Goal: Task Accomplishment & Management: Manage account settings

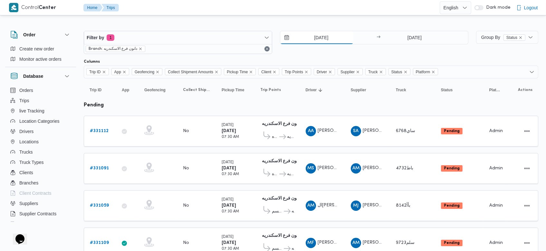
click at [311, 39] on input "[DATE]" at bounding box center [316, 37] width 73 height 13
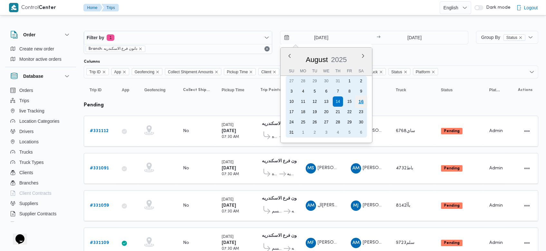
click at [362, 106] on div "16" at bounding box center [361, 102] width 12 height 12
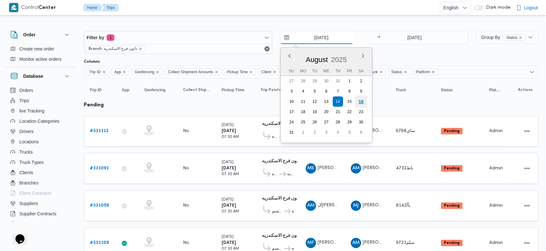
type input "[DATE]"
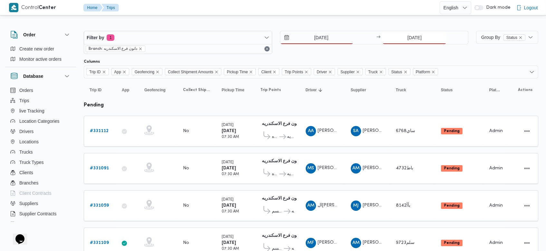
click at [402, 41] on input "[DATE]" at bounding box center [414, 37] width 64 height 13
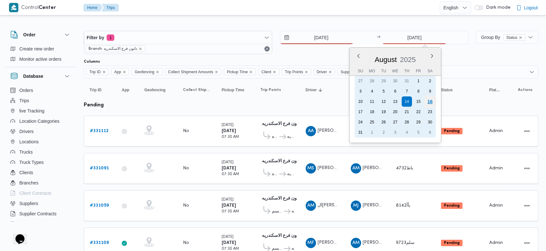
click at [428, 99] on div "16" at bounding box center [430, 102] width 12 height 12
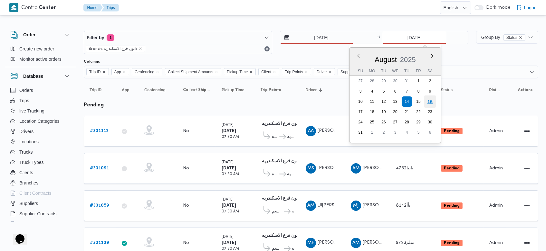
type input "[DATE]"
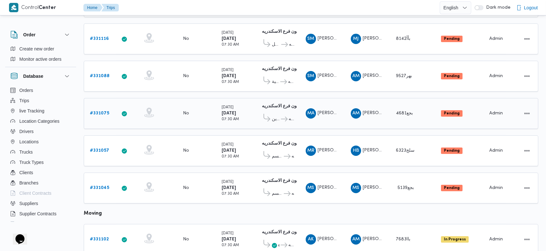
scroll to position [203, 0]
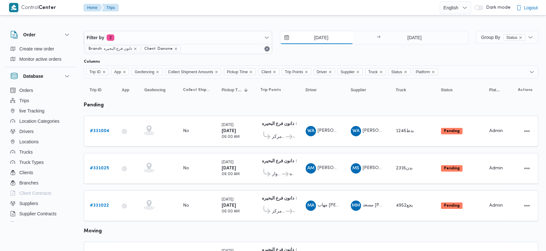
click at [314, 33] on input "[DATE]" at bounding box center [316, 37] width 73 height 13
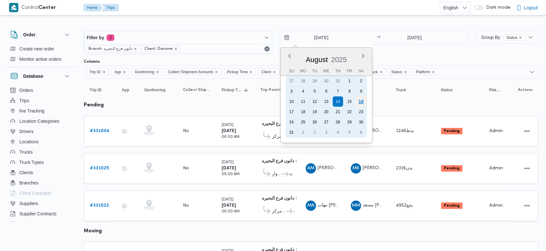
click at [362, 99] on div "16" at bounding box center [361, 102] width 12 height 12
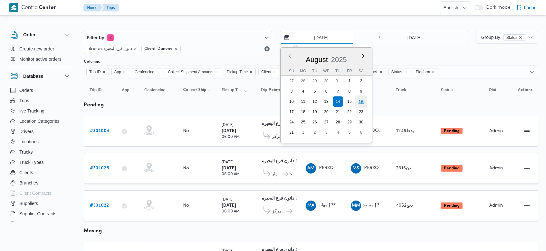
type input "[DATE]"
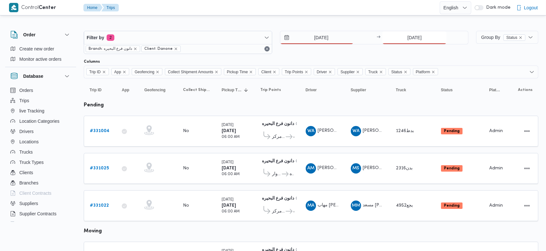
click at [402, 36] on input "14/8/2025" at bounding box center [414, 37] width 64 height 13
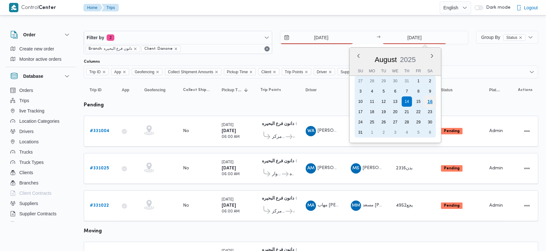
click at [430, 101] on div "16" at bounding box center [430, 102] width 12 height 12
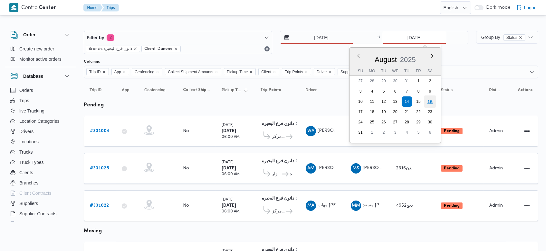
type input "[DATE]"
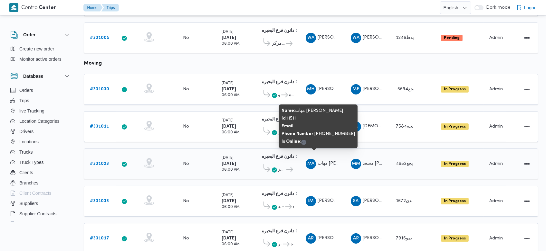
scroll to position [168, 0]
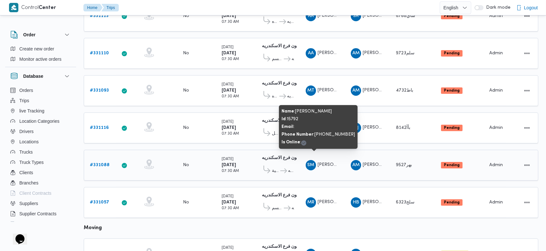
scroll to position [191, 0]
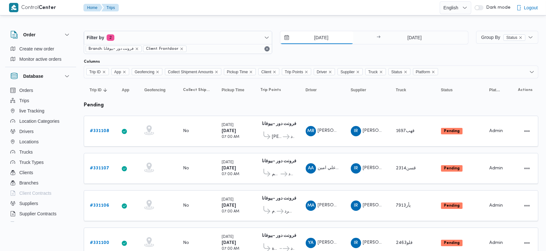
click at [311, 38] on input "14/8/2025" at bounding box center [316, 37] width 73 height 13
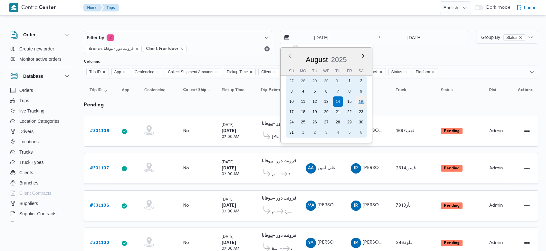
click at [363, 105] on div "16" at bounding box center [361, 102] width 12 height 12
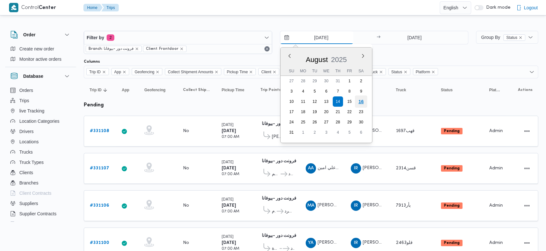
type input "[DATE]"
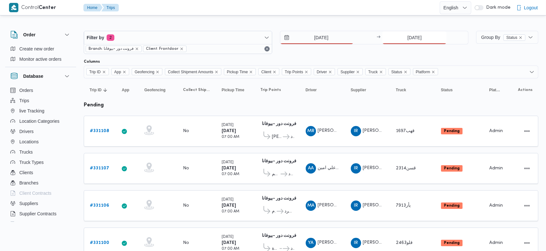
click at [402, 36] on input "14/8/2025" at bounding box center [414, 37] width 64 height 13
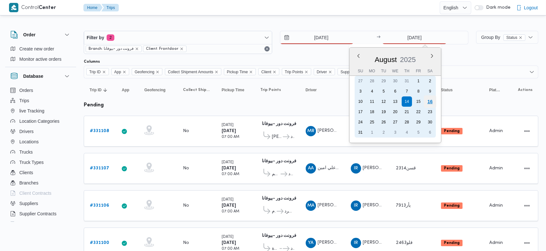
click at [430, 104] on div "16" at bounding box center [430, 102] width 12 height 12
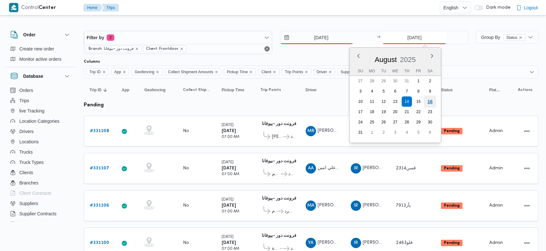
type input "[DATE]"
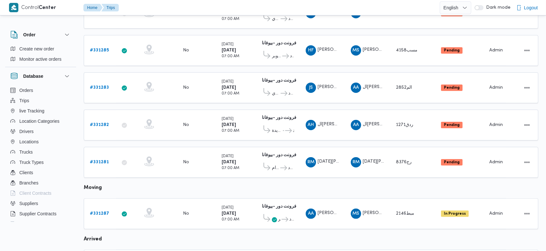
scroll to position [409, 0]
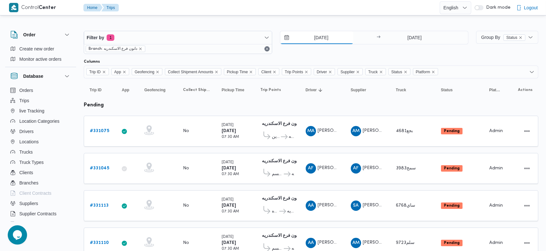
click at [311, 37] on input "[DATE]" at bounding box center [316, 37] width 73 height 13
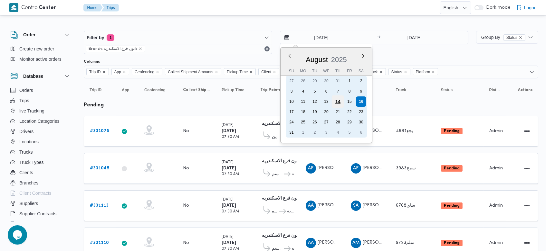
click at [336, 96] on div "14" at bounding box center [338, 102] width 12 height 12
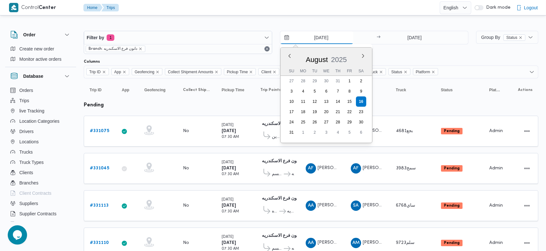
type input "14/8/2025"
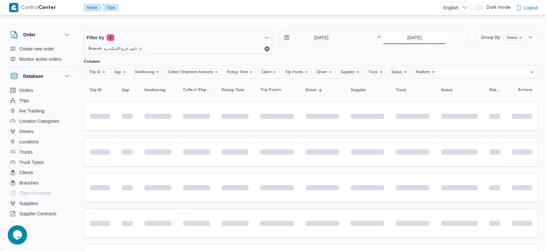
click at [401, 37] on input "[DATE]" at bounding box center [414, 37] width 64 height 13
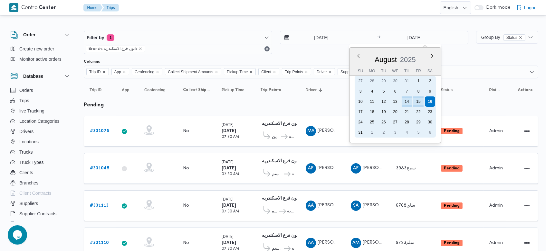
click at [406, 100] on div "14" at bounding box center [407, 102] width 10 height 10
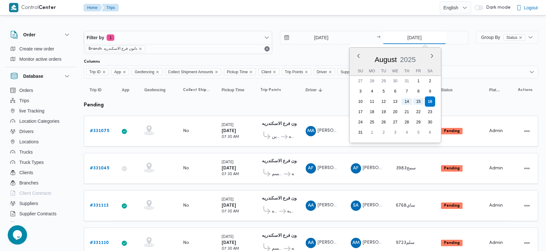
type input "14/8/2025"
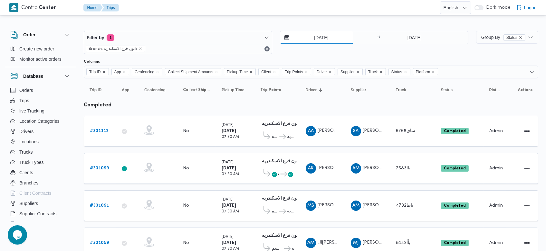
click at [309, 34] on input "14/8/2025" at bounding box center [316, 37] width 73 height 13
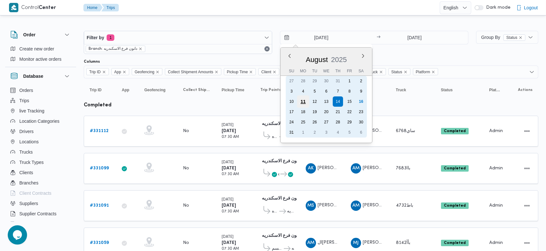
click at [297, 97] on div "11" at bounding box center [303, 102] width 12 height 12
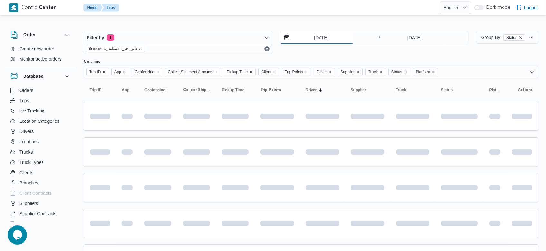
type input "11/8/2025"
click at [403, 35] on input "14/8/2025" at bounding box center [414, 37] width 64 height 13
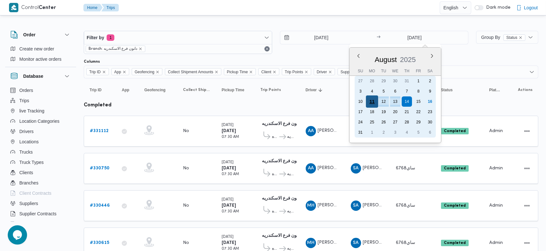
click at [371, 104] on div "11" at bounding box center [372, 102] width 12 height 12
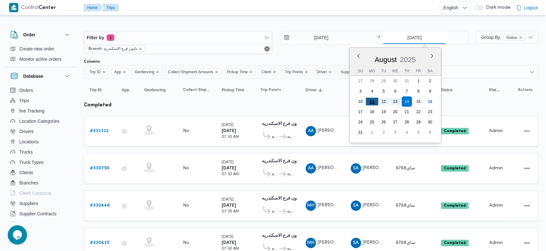
type input "11/8/2025"
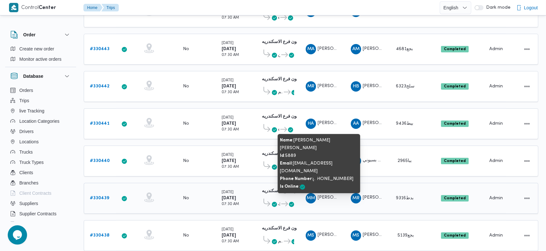
scroll to position [346, 0]
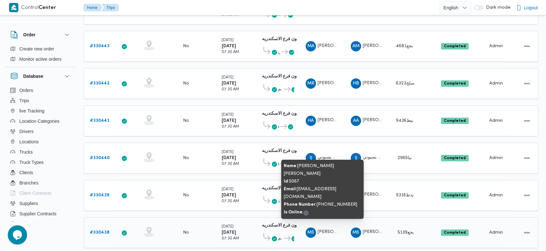
click at [333, 231] on span "محمود سامى عبدالله ابراهيم خليفة" at bounding box center [354, 233] width 75 height 4
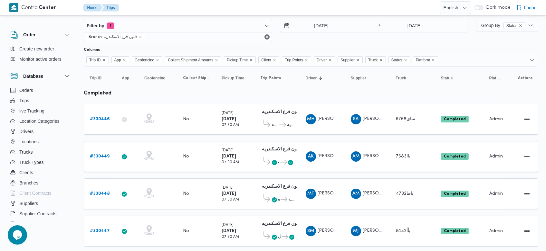
scroll to position [0, 0]
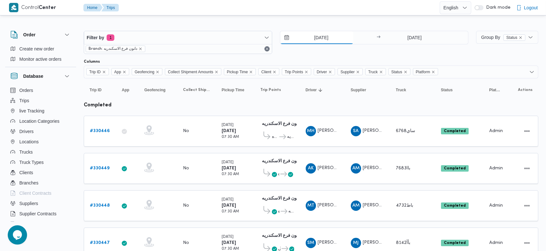
click at [311, 40] on input "11/8/2025" at bounding box center [316, 37] width 73 height 13
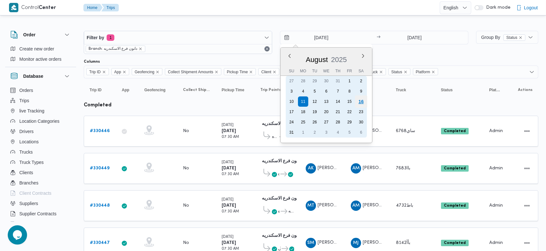
click at [361, 100] on div "16" at bounding box center [361, 102] width 12 height 12
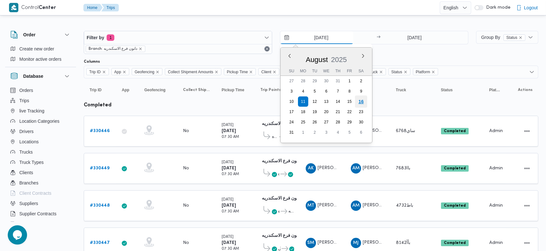
type input "[DATE]"
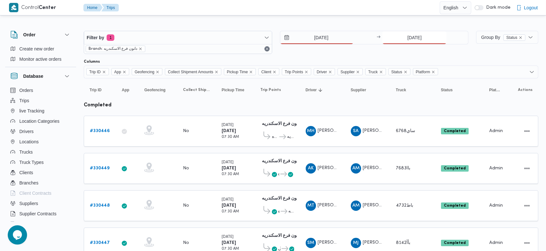
click at [405, 35] on input "11/8/2025" at bounding box center [414, 37] width 64 height 13
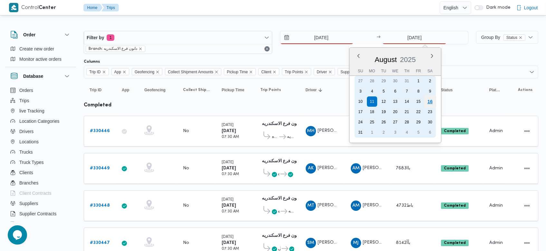
click at [430, 103] on div "16" at bounding box center [430, 102] width 12 height 12
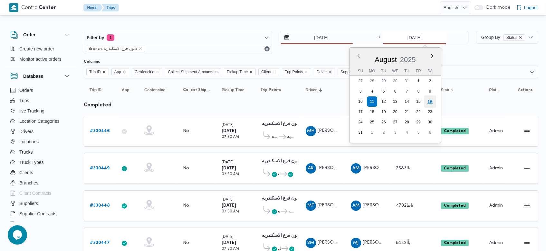
type input "[DATE]"
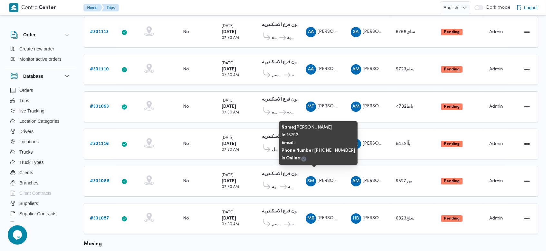
scroll to position [168, 0]
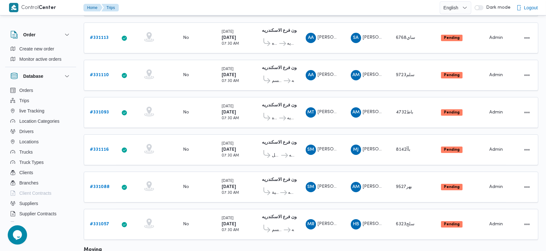
click at [334, 128] on table "Trip ID Click to sort in ascending order App Click to sort in ascending order G…" at bounding box center [311, 185] width 454 height 551
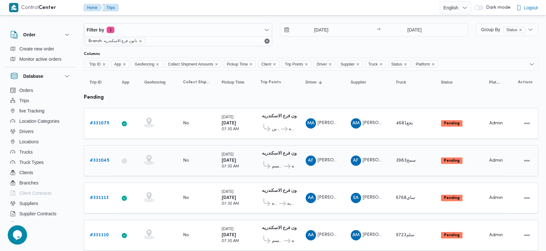
scroll to position [12, 0]
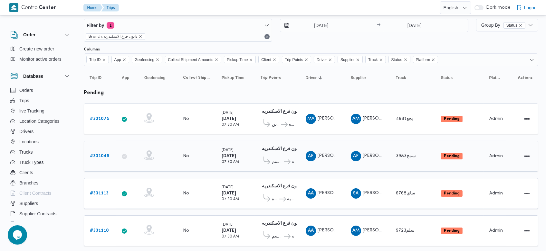
click at [101, 156] on b "# 331045" at bounding box center [99, 156] width 19 height 4
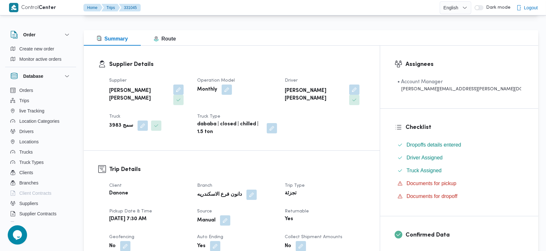
scroll to position [74, 0]
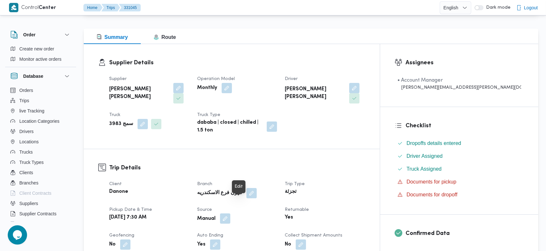
click at [230, 214] on button "button" at bounding box center [225, 219] width 10 height 10
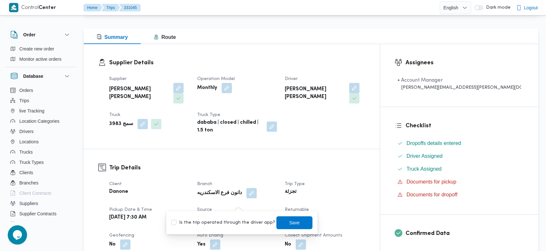
click at [237, 222] on label "Is the trip operated through the driver app?" at bounding box center [223, 223] width 104 height 8
checkbox input "true"
click at [280, 224] on span "Save" at bounding box center [294, 222] width 36 height 13
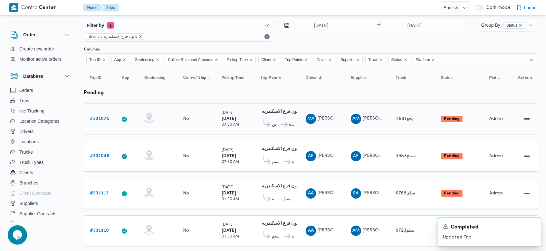
scroll to position [104, 0]
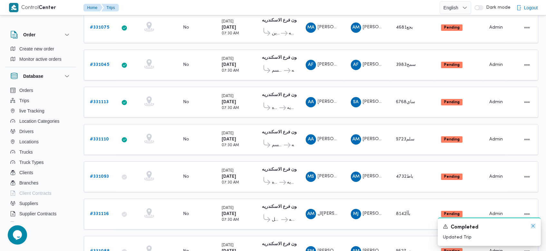
click at [535, 228] on icon "Dismiss toast" at bounding box center [532, 226] width 5 height 5
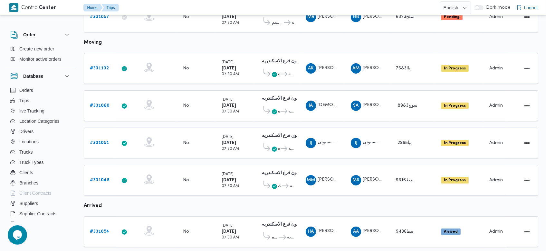
scroll to position [382, 0]
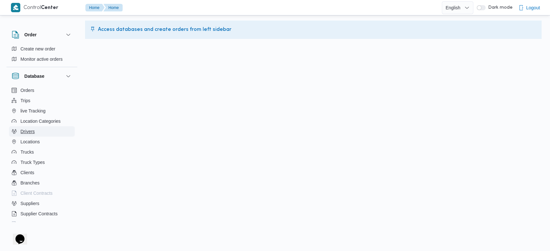
click at [31, 129] on span "Drivers" at bounding box center [28, 132] width 14 height 8
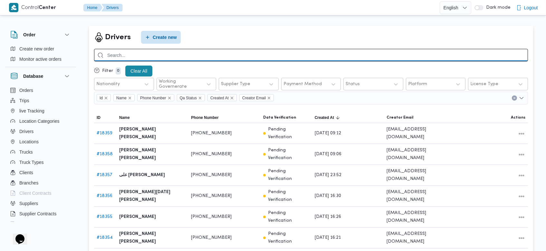
click at [347, 53] on input "search" at bounding box center [311, 55] width 434 height 13
type input "[PERSON_NAME]"
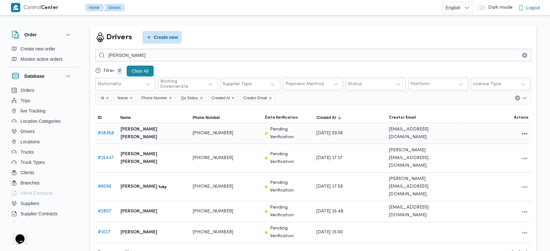
click at [103, 131] on link "# 18358" at bounding box center [106, 133] width 16 height 4
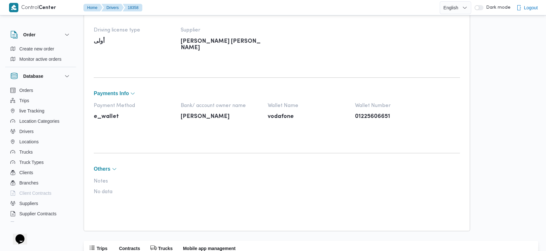
scroll to position [391, 0]
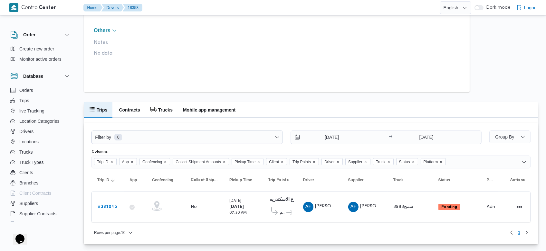
click at [217, 109] on h2 "Mobile app management" at bounding box center [209, 110] width 52 height 8
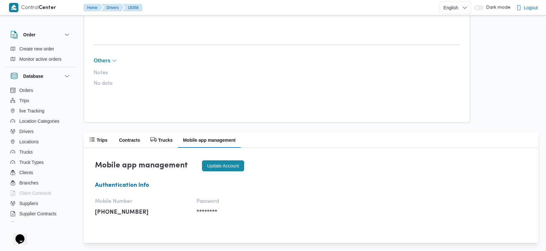
click at [218, 163] on button "Update account" at bounding box center [223, 166] width 42 height 11
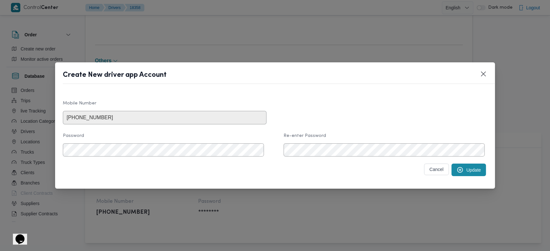
click at [199, 189] on div "Mobile Number [PHONE_NUMBER] Password Re-enter Password Cancel Update" at bounding box center [275, 140] width 440 height 97
click at [453, 176] on button "Update" at bounding box center [468, 170] width 34 height 13
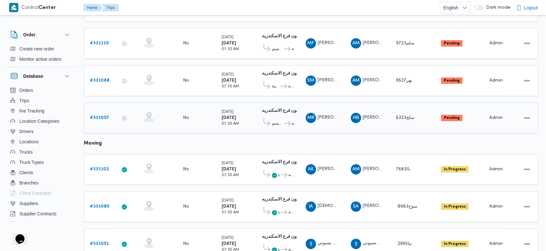
scroll to position [278, 0]
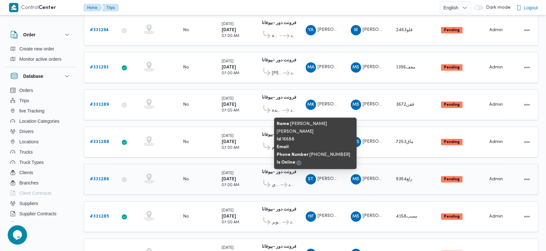
scroll to position [252, 0]
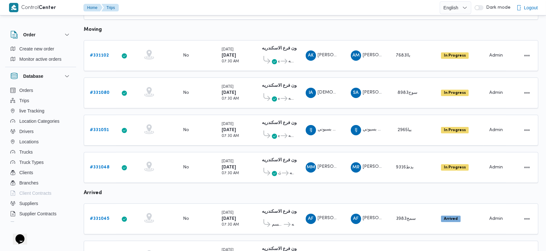
scroll to position [382, 0]
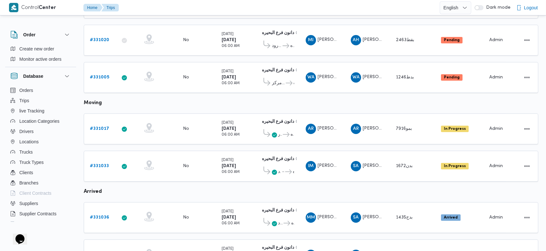
scroll to position [137, 0]
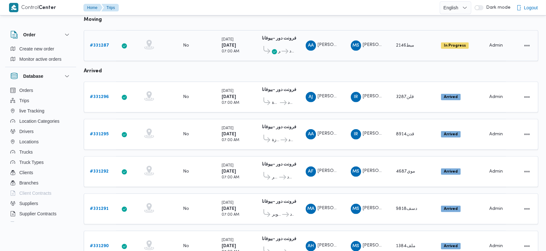
scroll to position [594, 0]
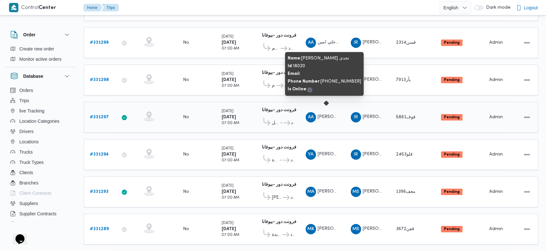
scroll to position [123, 0]
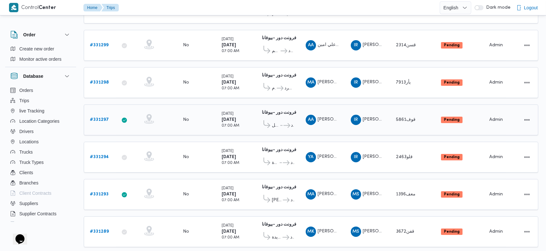
click at [330, 112] on div "AA [PERSON_NAME] نجدى" at bounding box center [322, 119] width 39 height 15
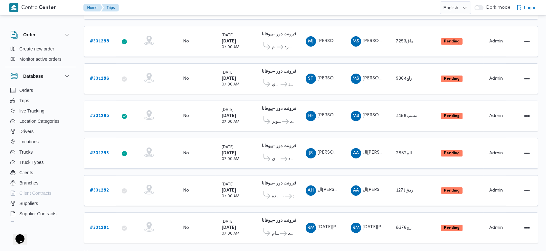
scroll to position [351, 0]
